Goal: Information Seeking & Learning: Learn about a topic

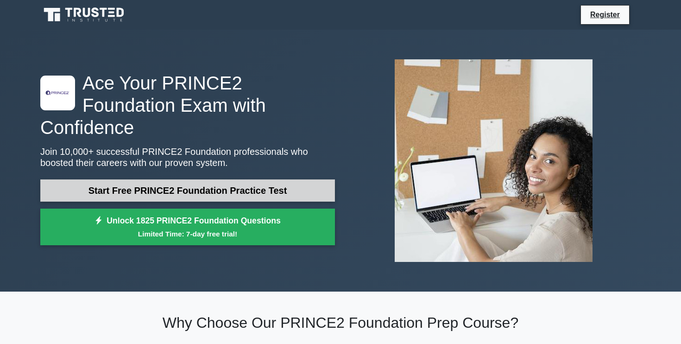
click at [265, 181] on link "Start Free PRINCE2 Foundation Practice Test" at bounding box center [187, 190] width 295 height 22
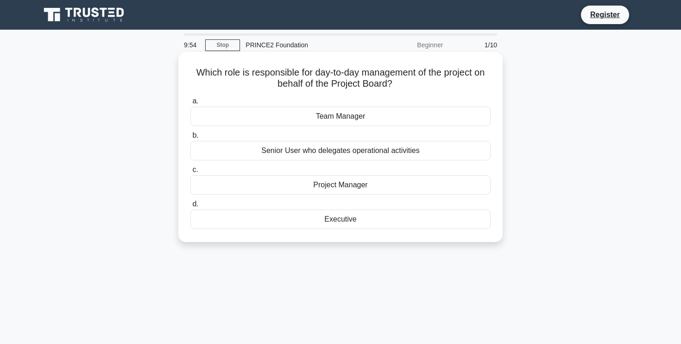
click at [365, 187] on div "Project Manager" at bounding box center [340, 184] width 300 height 19
click at [190, 173] on input "c. Project Manager" at bounding box center [190, 170] width 0 height 6
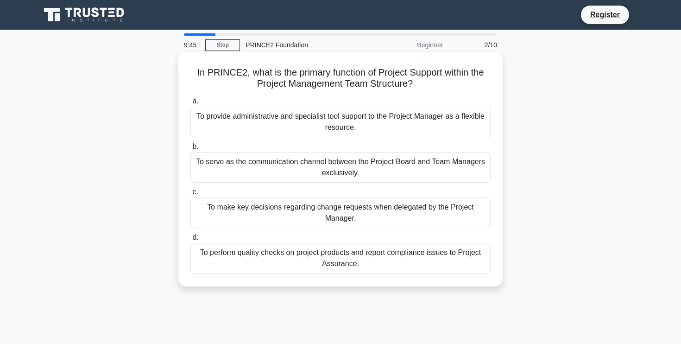
click at [366, 121] on div "To provide administrative and specialist tool support to the Project Manager as…" at bounding box center [340, 122] width 300 height 31
click at [190, 104] on input "a. To provide administrative and specialist tool support to the Project Manager…" at bounding box center [190, 101] width 0 height 6
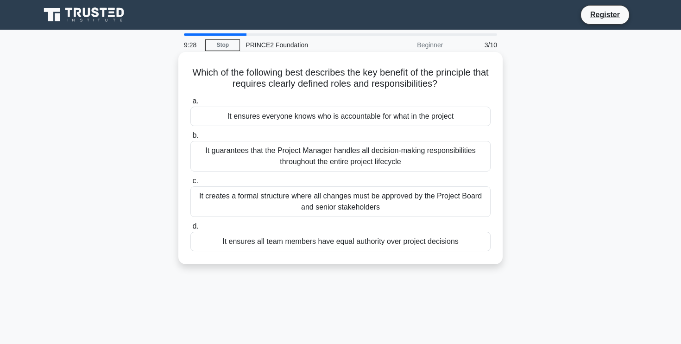
click at [450, 122] on div "It ensures everyone knows who is accountable for what in the project" at bounding box center [340, 116] width 300 height 19
click at [190, 104] on input "a. It ensures everyone knows who is accountable for what in the project" at bounding box center [190, 101] width 0 height 6
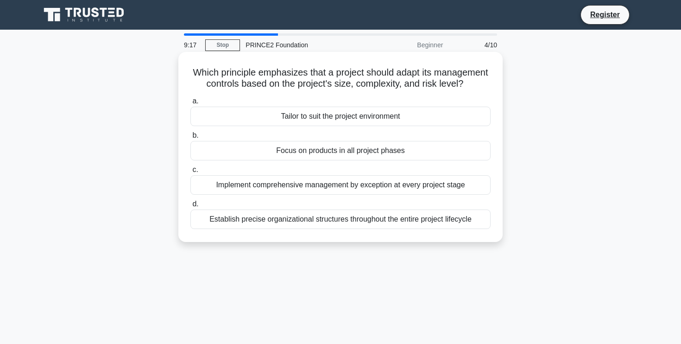
click at [380, 114] on div "Tailor to suit the project environment" at bounding box center [340, 116] width 300 height 19
click at [190, 104] on input "a. Tailor to suit the project environment" at bounding box center [190, 101] width 0 height 6
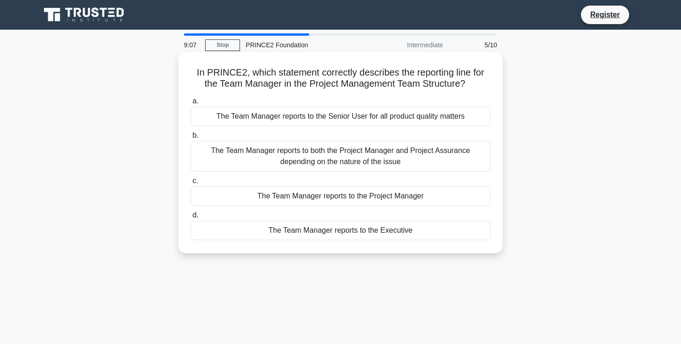
click at [377, 189] on div "The Team Manager reports to the Project Manager" at bounding box center [340, 195] width 300 height 19
click at [190, 184] on input "c. The Team Manager reports to the Project Manager" at bounding box center [190, 181] width 0 height 6
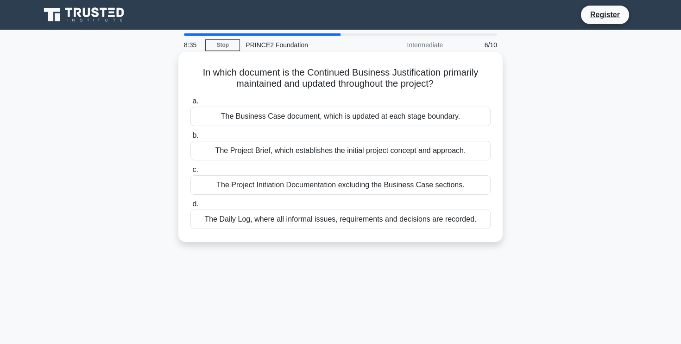
click at [382, 185] on div "The Project Initiation Documentation excluding the Business Case sections." at bounding box center [340, 184] width 300 height 19
click at [190, 173] on input "c. The Project Initiation Documentation excluding the Business Case sections." at bounding box center [190, 170] width 0 height 6
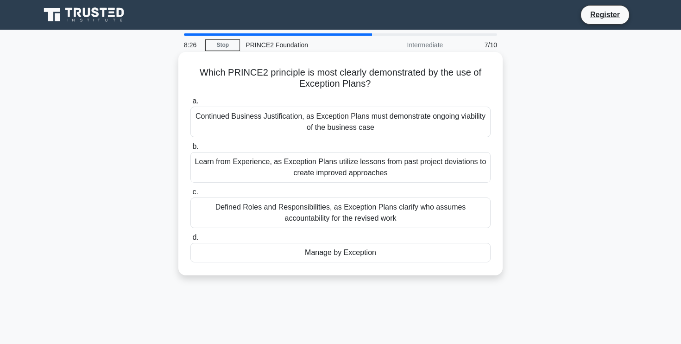
click at [421, 262] on div "Manage by Exception" at bounding box center [340, 252] width 300 height 19
click at [190, 240] on input "d. Manage by Exception" at bounding box center [190, 237] width 0 height 6
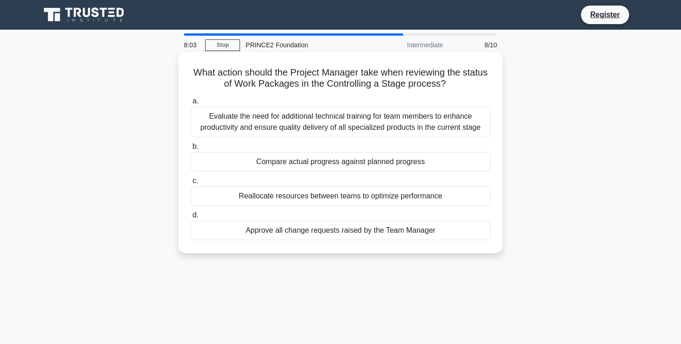
click at [384, 160] on div "Compare actual progress against planned progress" at bounding box center [340, 161] width 300 height 19
click at [190, 150] on input "b. Compare actual progress against planned progress" at bounding box center [190, 147] width 0 height 6
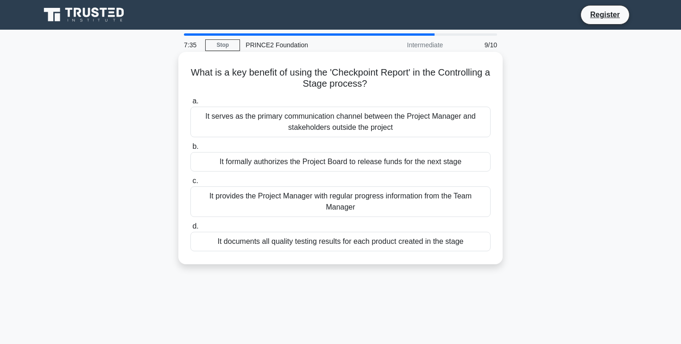
click at [374, 125] on div "It serves as the primary communication channel between the Project Manager and …" at bounding box center [340, 122] width 300 height 31
click at [190, 104] on input "a. It serves as the primary communication channel between the Project Manager a…" at bounding box center [190, 101] width 0 height 6
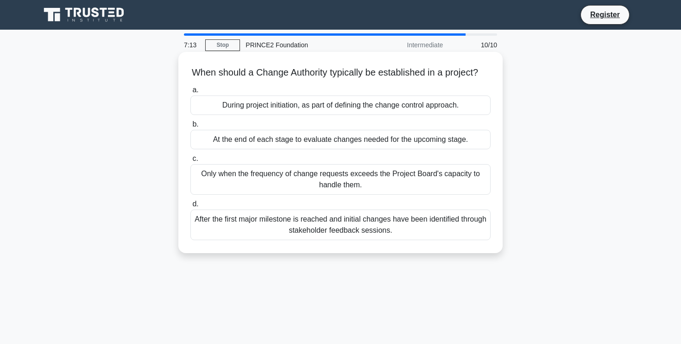
click at [379, 140] on div "At the end of each stage to evaluate changes needed for the upcoming stage." at bounding box center [340, 139] width 300 height 19
click at [190, 127] on input "b. At the end of each stage to evaluate changes needed for the upcoming stage." at bounding box center [190, 124] width 0 height 6
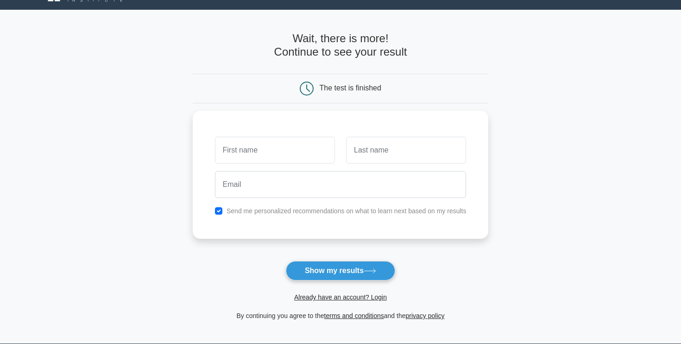
scroll to position [21, 0]
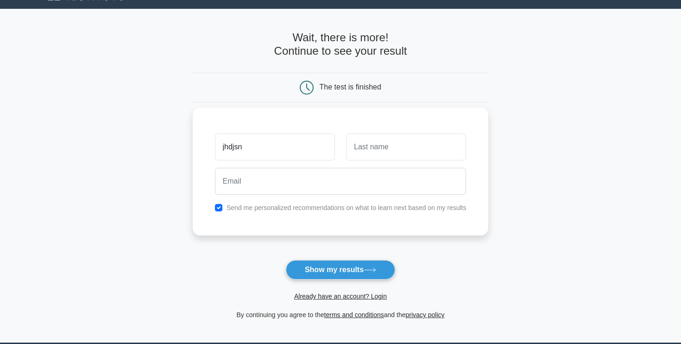
type input "jhdjsn"
type input "jsnjsnj"
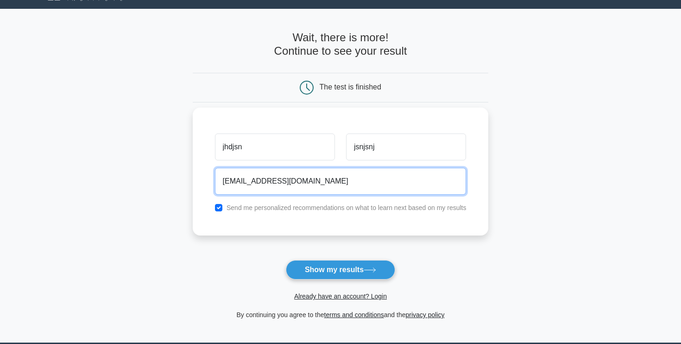
type input "ajnnsns@aol.com"
click at [286, 260] on button "Show my results" at bounding box center [340, 269] width 109 height 19
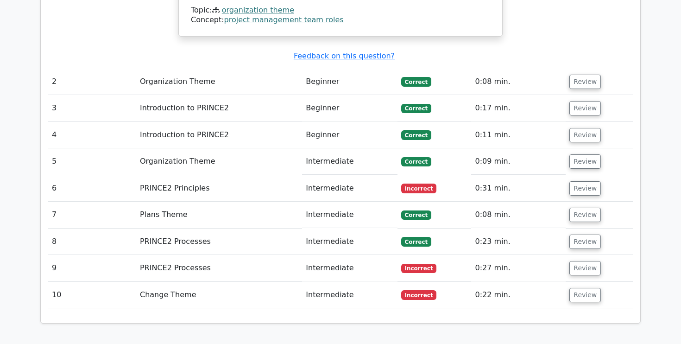
scroll to position [1141, 0]
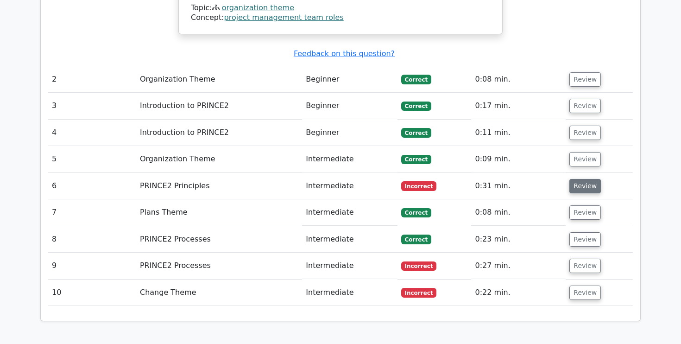
click at [590, 179] on button "Review" at bounding box center [584, 186] width 31 height 14
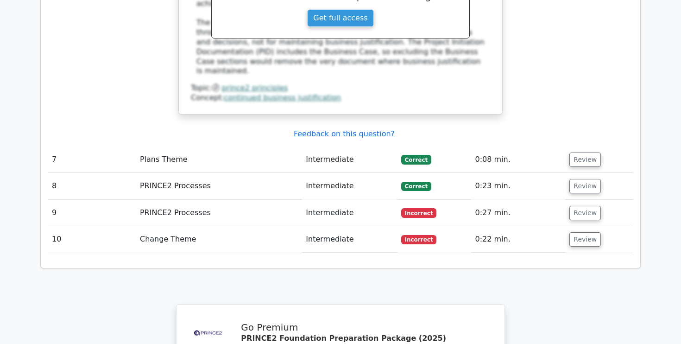
scroll to position [1602, 0]
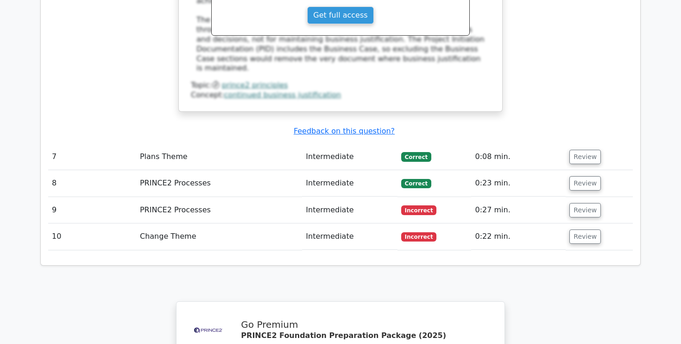
click at [335, 197] on td "Intermediate" at bounding box center [349, 210] width 95 height 26
click at [585, 203] on button "Review" at bounding box center [584, 210] width 31 height 14
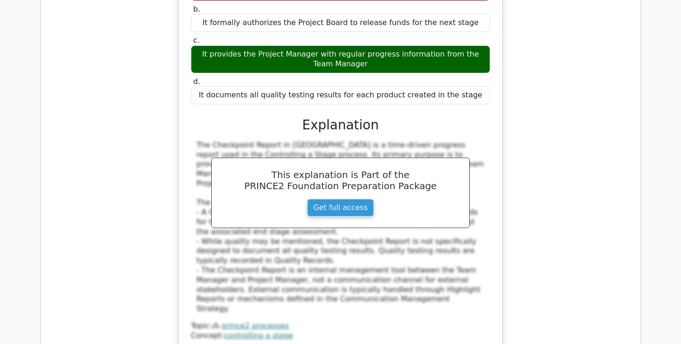
scroll to position [1908, 0]
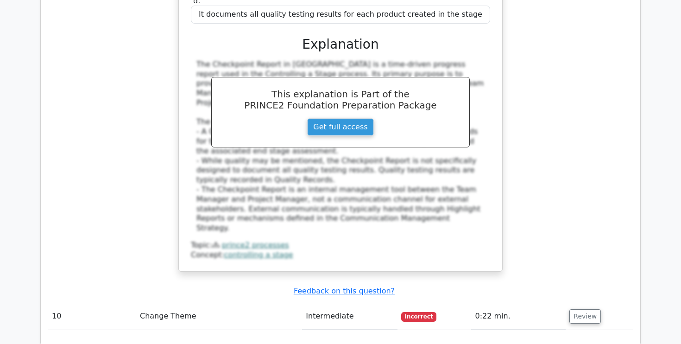
scroll to position [1986, 0]
click at [581, 308] on button "Review" at bounding box center [584, 315] width 31 height 14
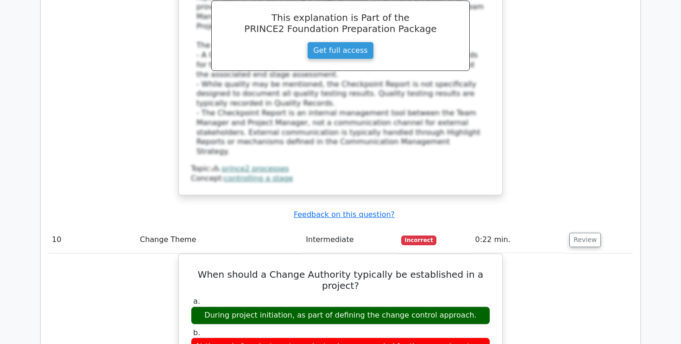
scroll to position [2087, 0]
